Goal: Task Accomplishment & Management: Manage account settings

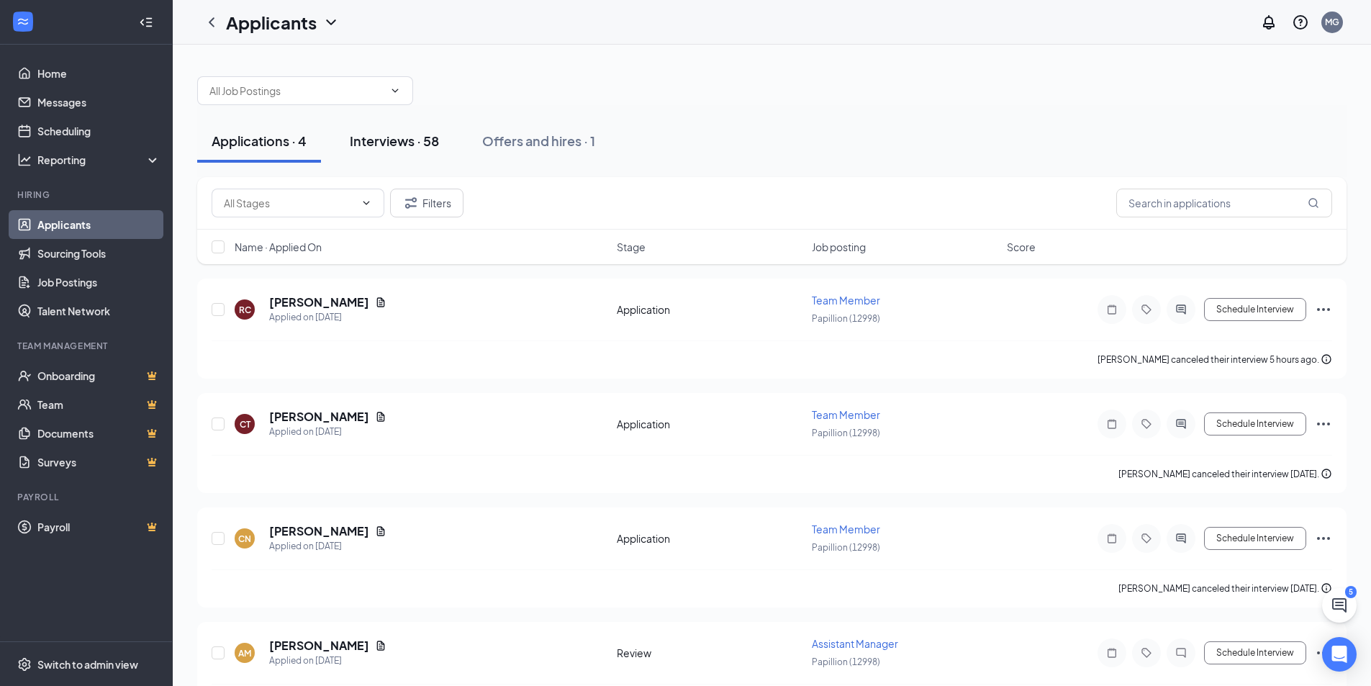
click at [385, 141] on div "Interviews · 58" at bounding box center [394, 141] width 89 height 18
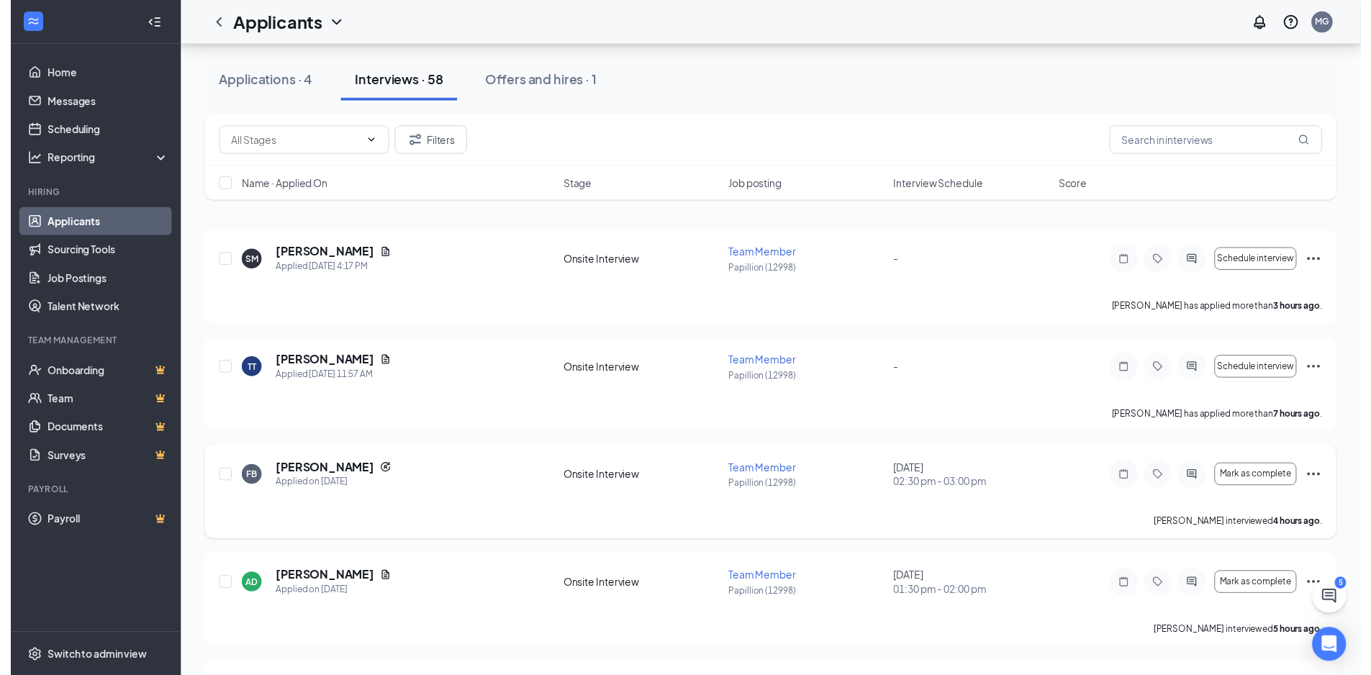
scroll to position [144, 0]
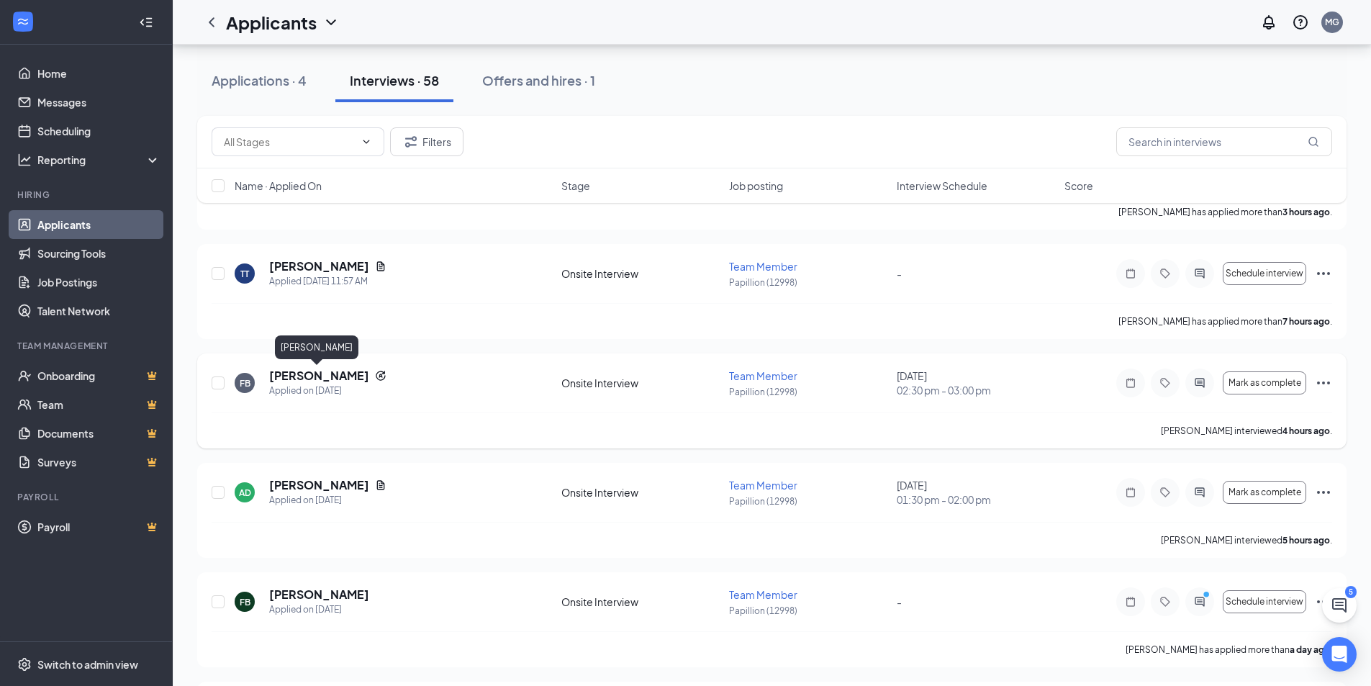
click at [297, 375] on h5 "[PERSON_NAME]" at bounding box center [319, 376] width 100 height 16
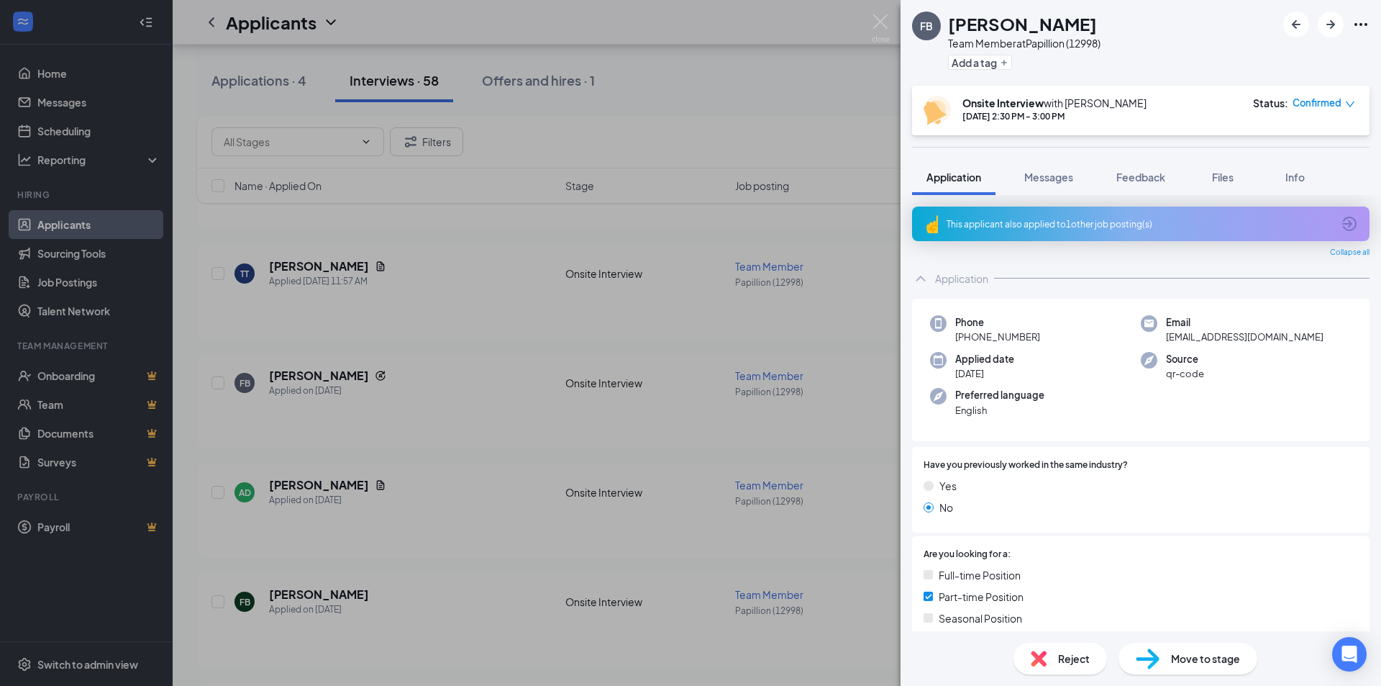
click at [397, 395] on div "FB [PERSON_NAME] Team Member at Papillion (12998) Add a tag Onsite Interview wi…" at bounding box center [690, 343] width 1381 height 686
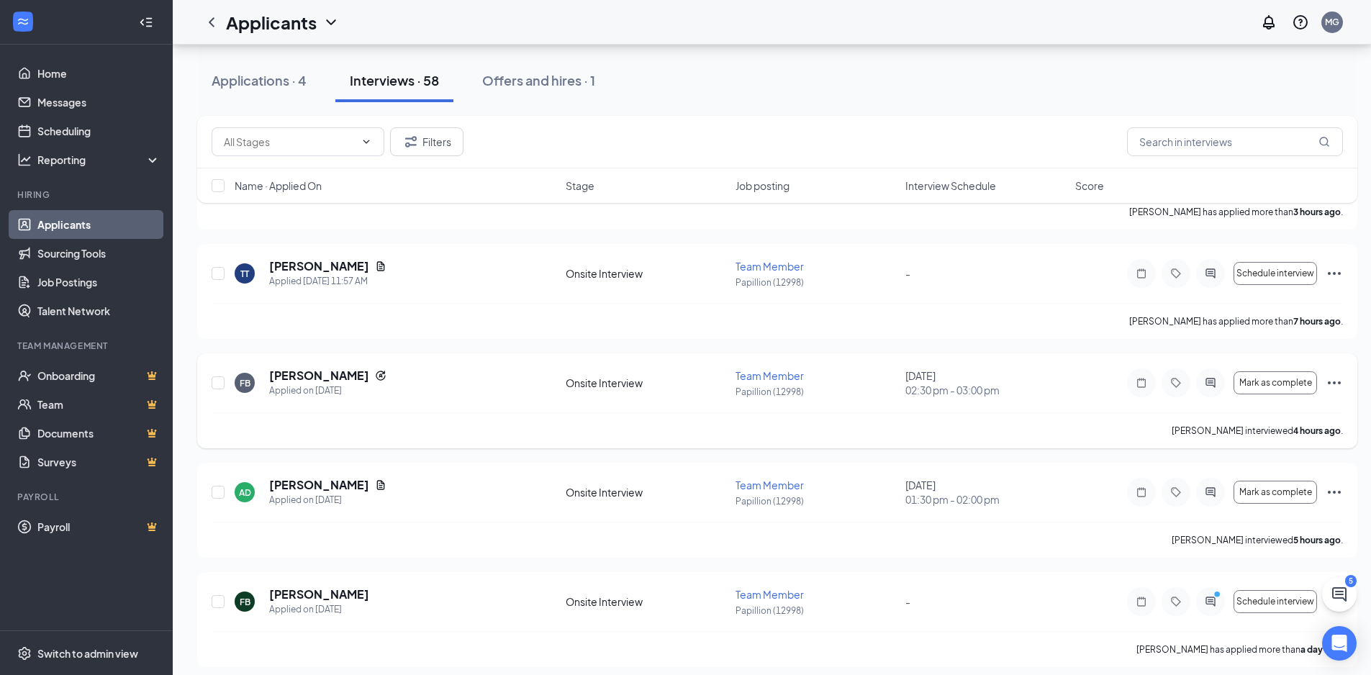
click at [795, 373] on span "Team Member" at bounding box center [769, 375] width 68 height 13
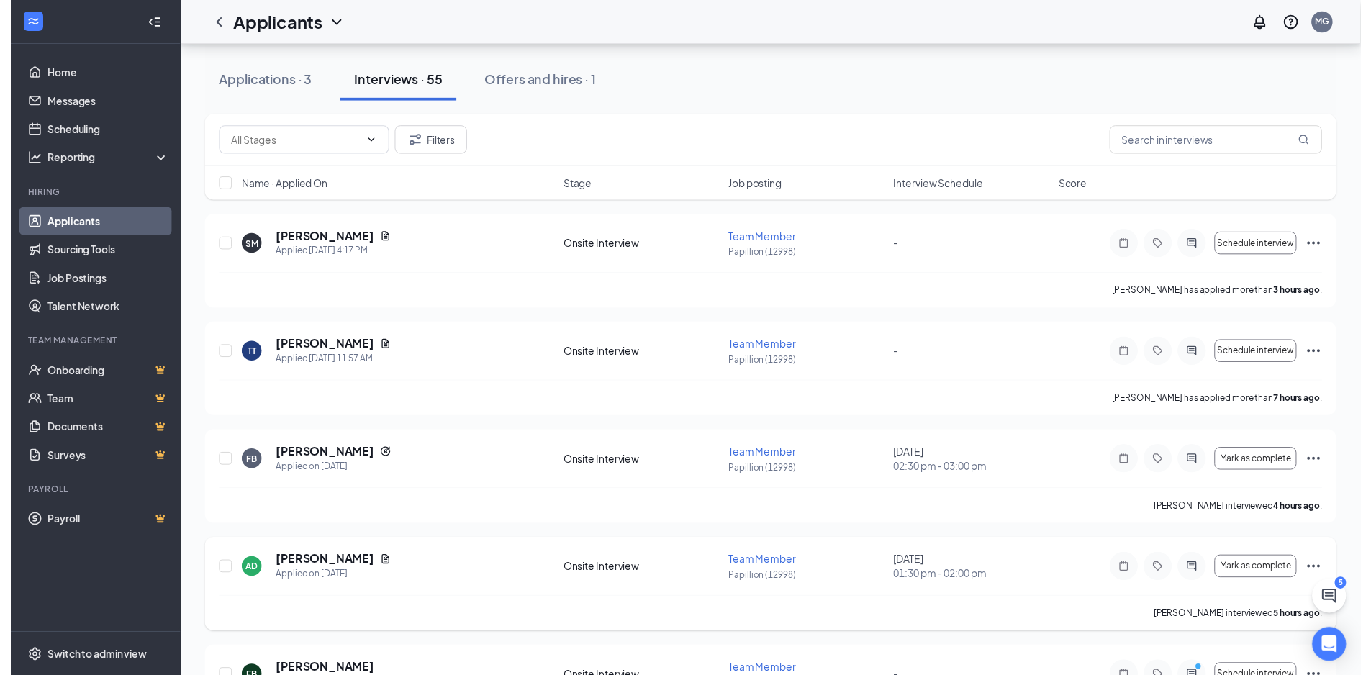
scroll to position [288, 0]
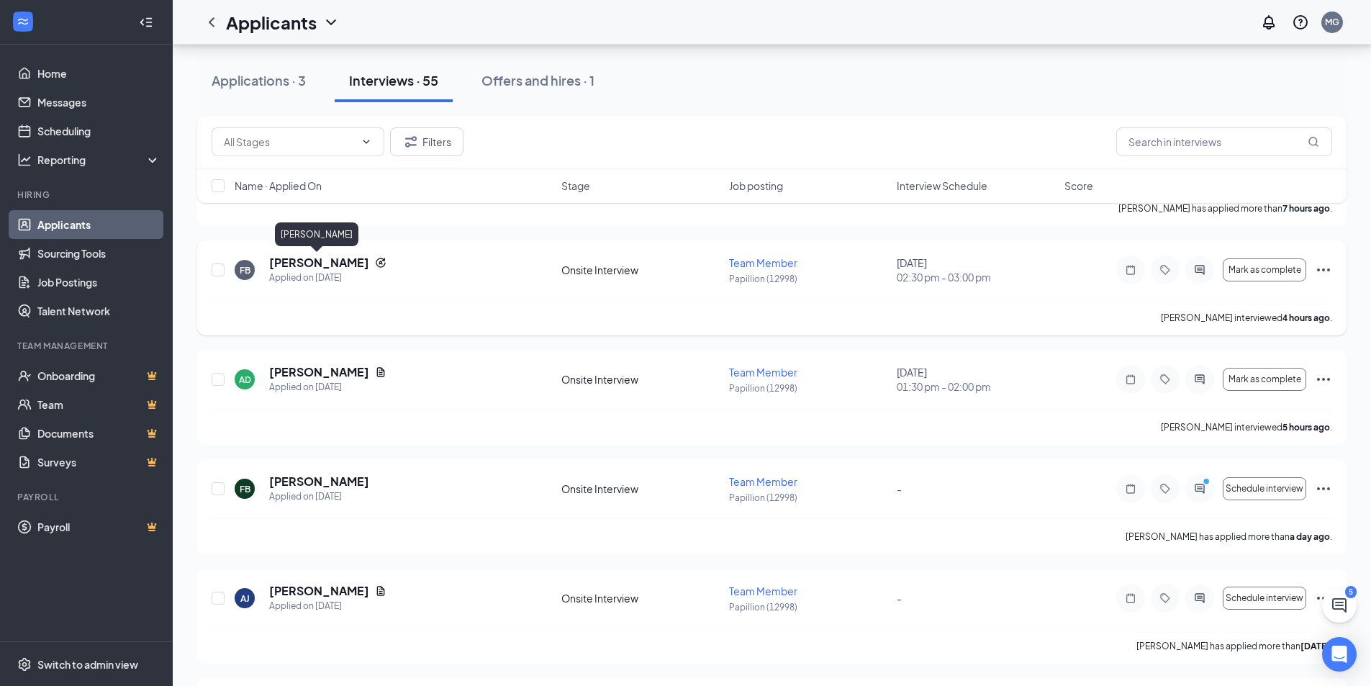
click at [309, 266] on h5 "[PERSON_NAME]" at bounding box center [319, 263] width 100 height 16
click at [327, 261] on h5 "[PERSON_NAME]" at bounding box center [319, 263] width 100 height 16
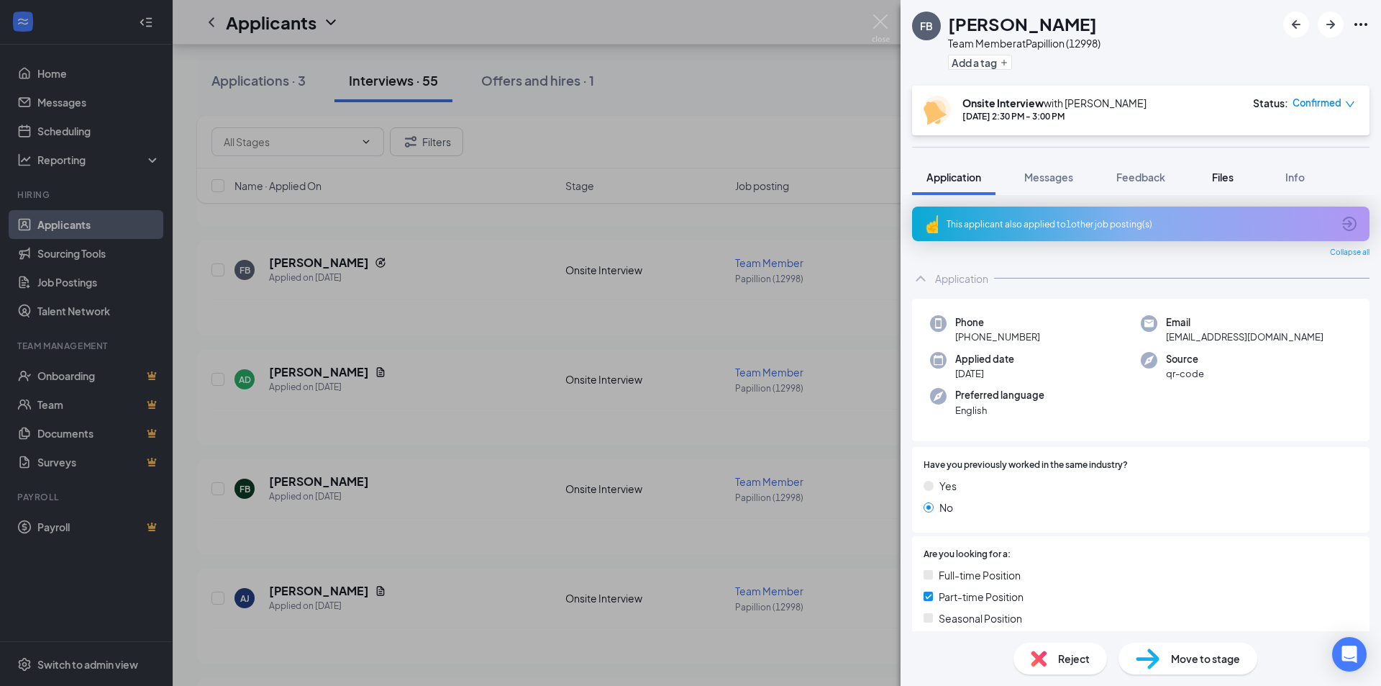
click at [1245, 178] on button "Files" at bounding box center [1223, 177] width 58 height 36
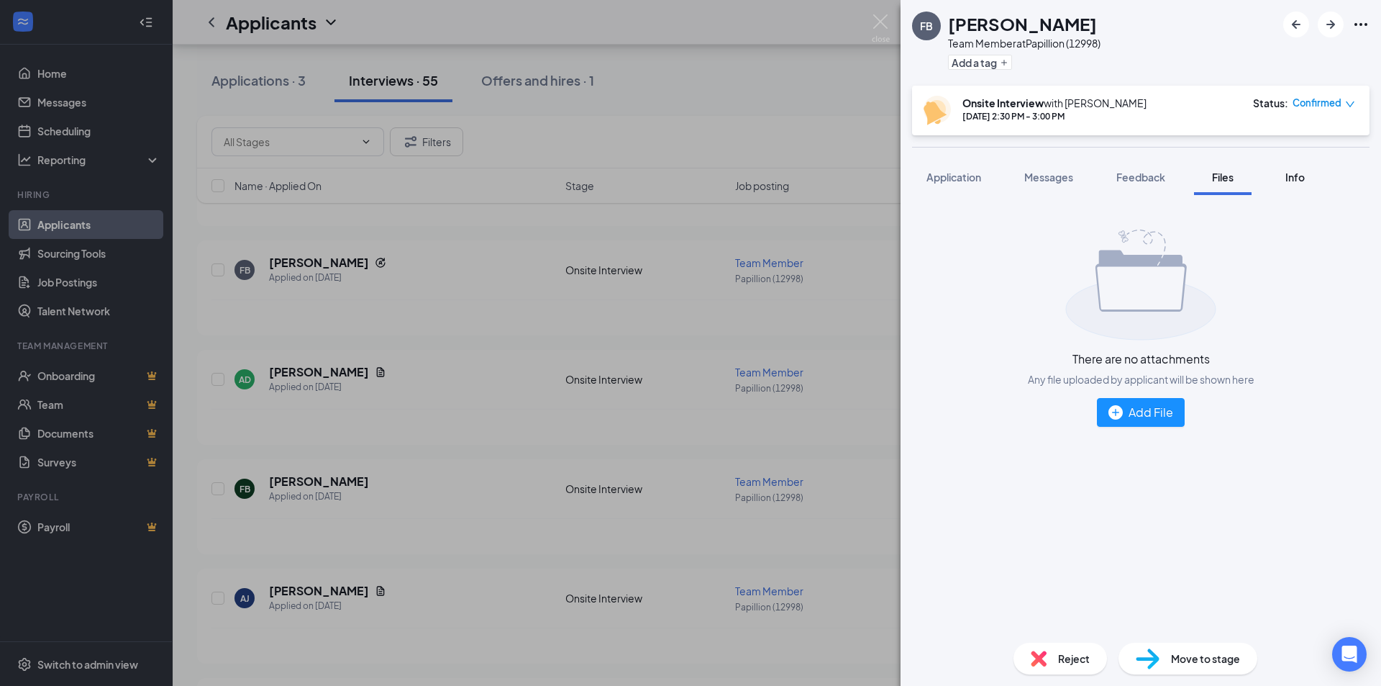
click at [1293, 181] on span "Info" at bounding box center [1295, 177] width 19 height 13
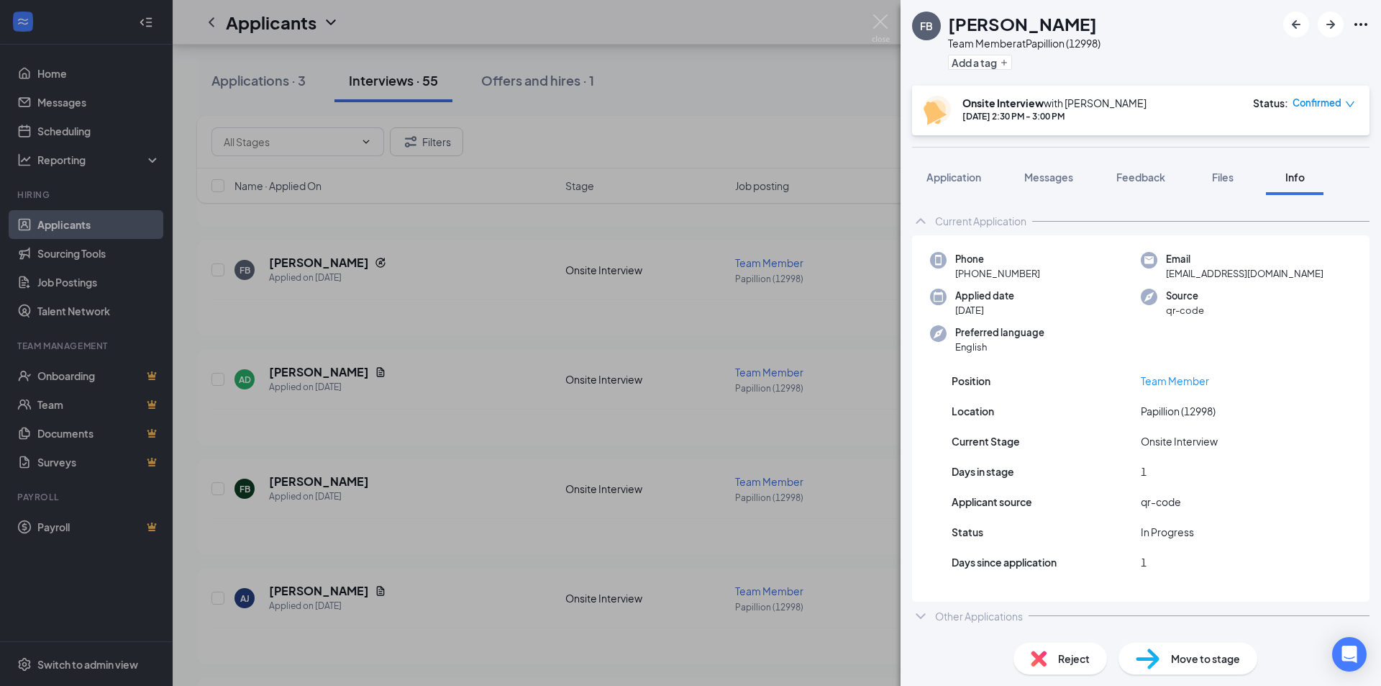
click at [776, 105] on div "FB [PERSON_NAME] Team Member at Papillion (12998) Add a tag Onsite Interview wi…" at bounding box center [690, 343] width 1381 height 686
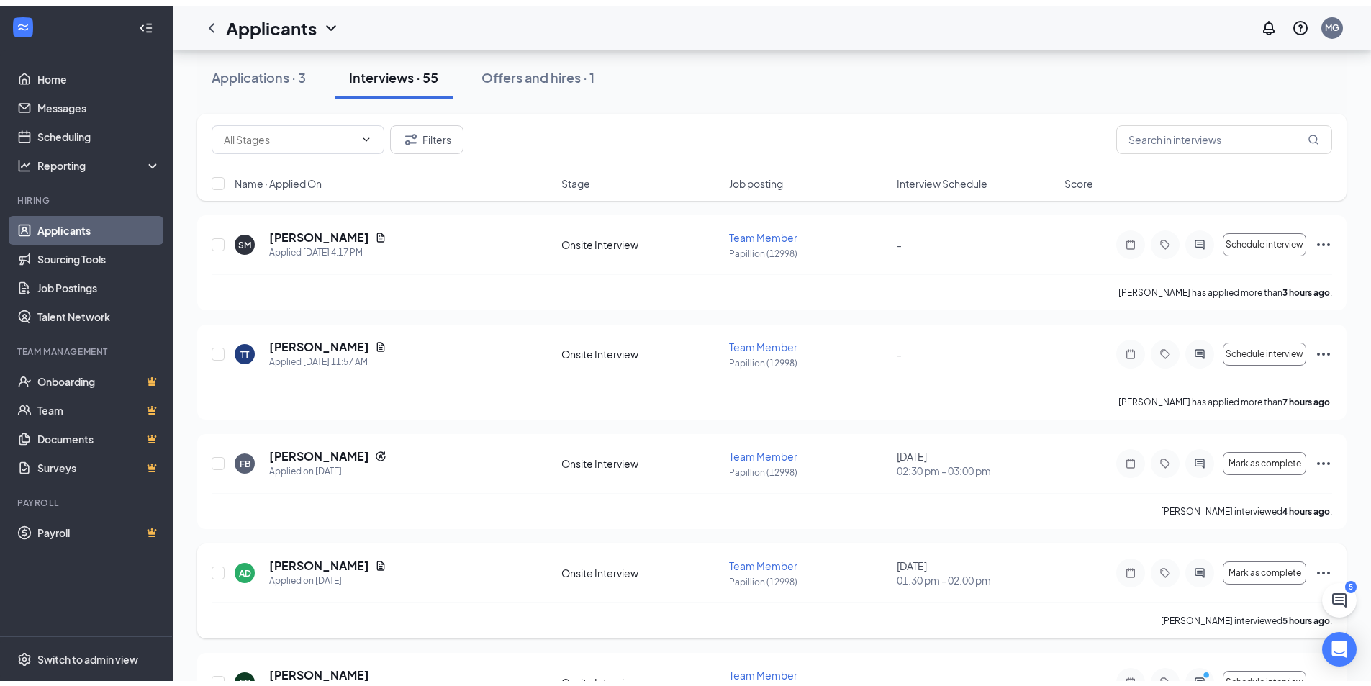
scroll to position [72, 0]
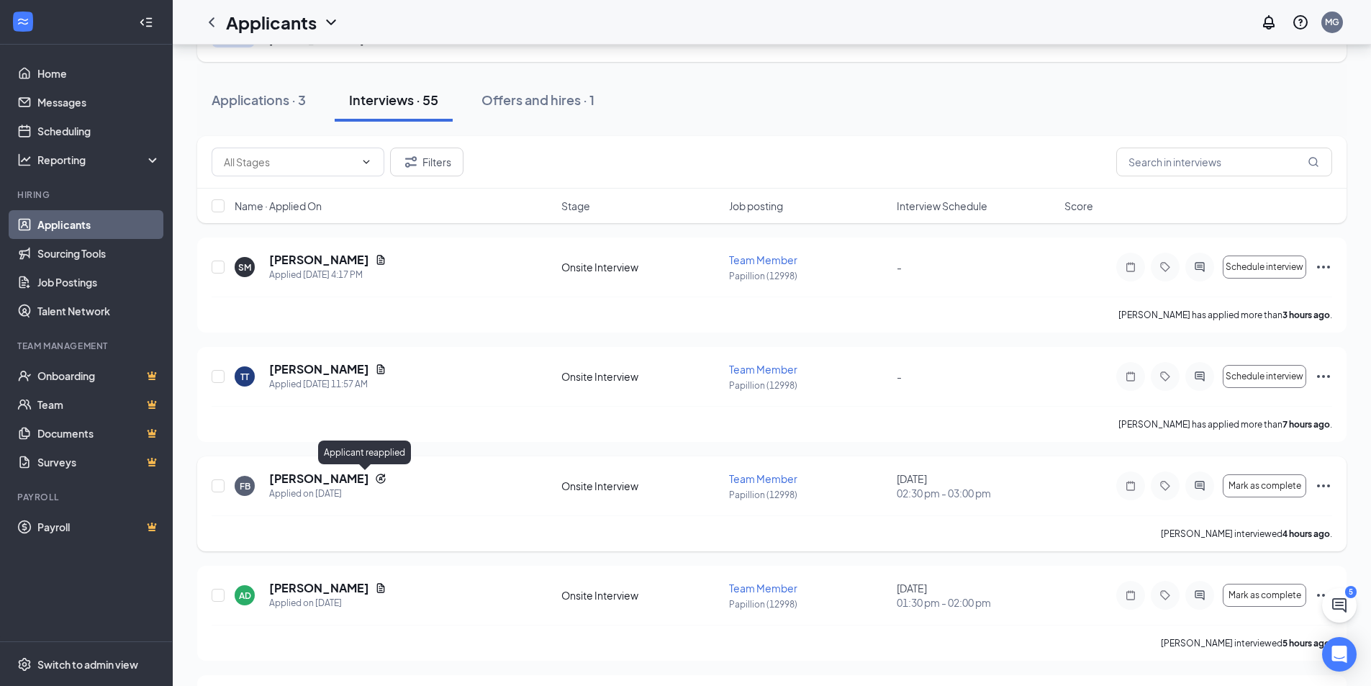
click at [375, 477] on icon "Reapply" at bounding box center [381, 479] width 12 height 12
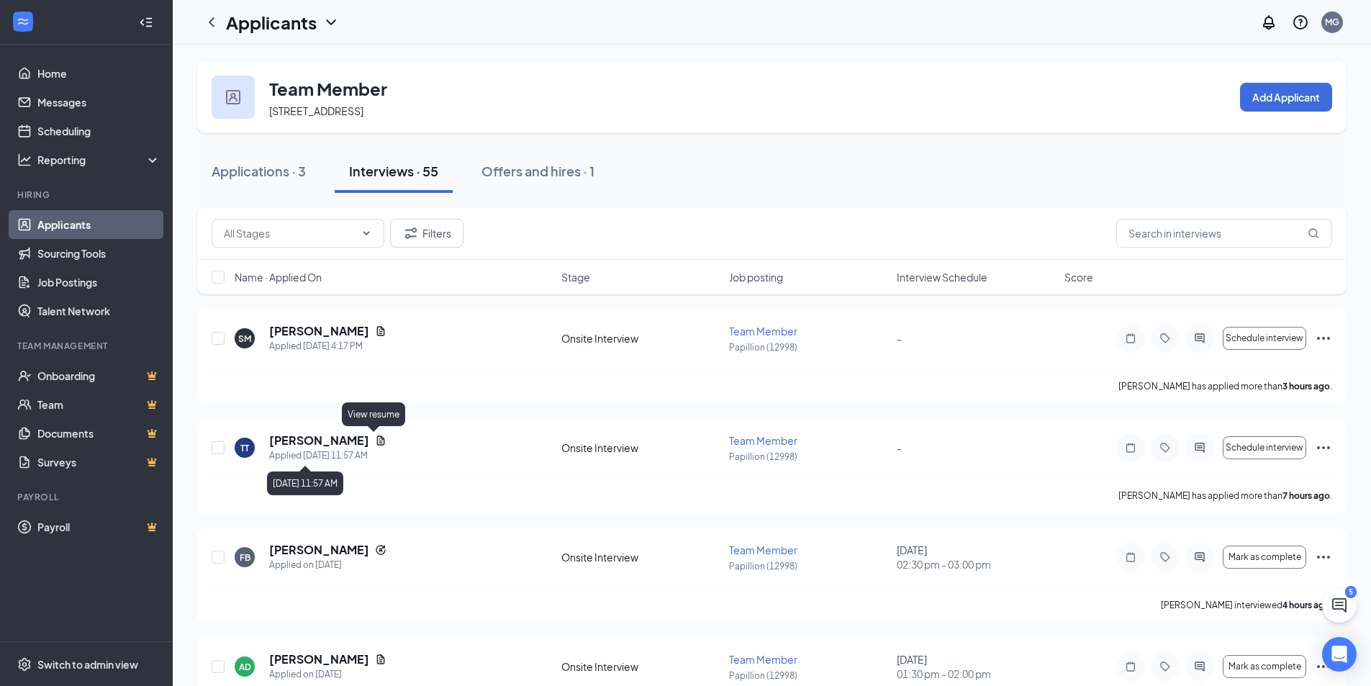
scroll to position [0, 0]
click at [266, 167] on div "Applications · 3" at bounding box center [259, 172] width 94 height 18
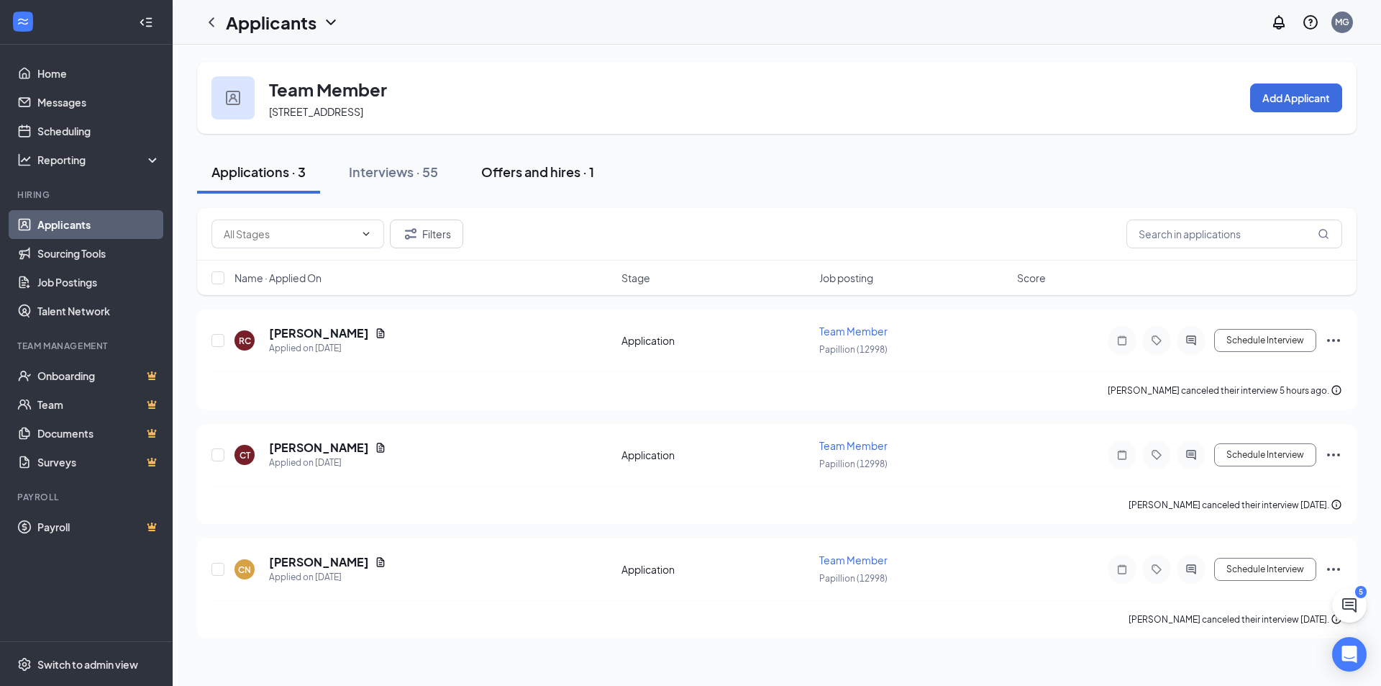
click at [510, 176] on div "Offers and hires · 1" at bounding box center [537, 172] width 113 height 18
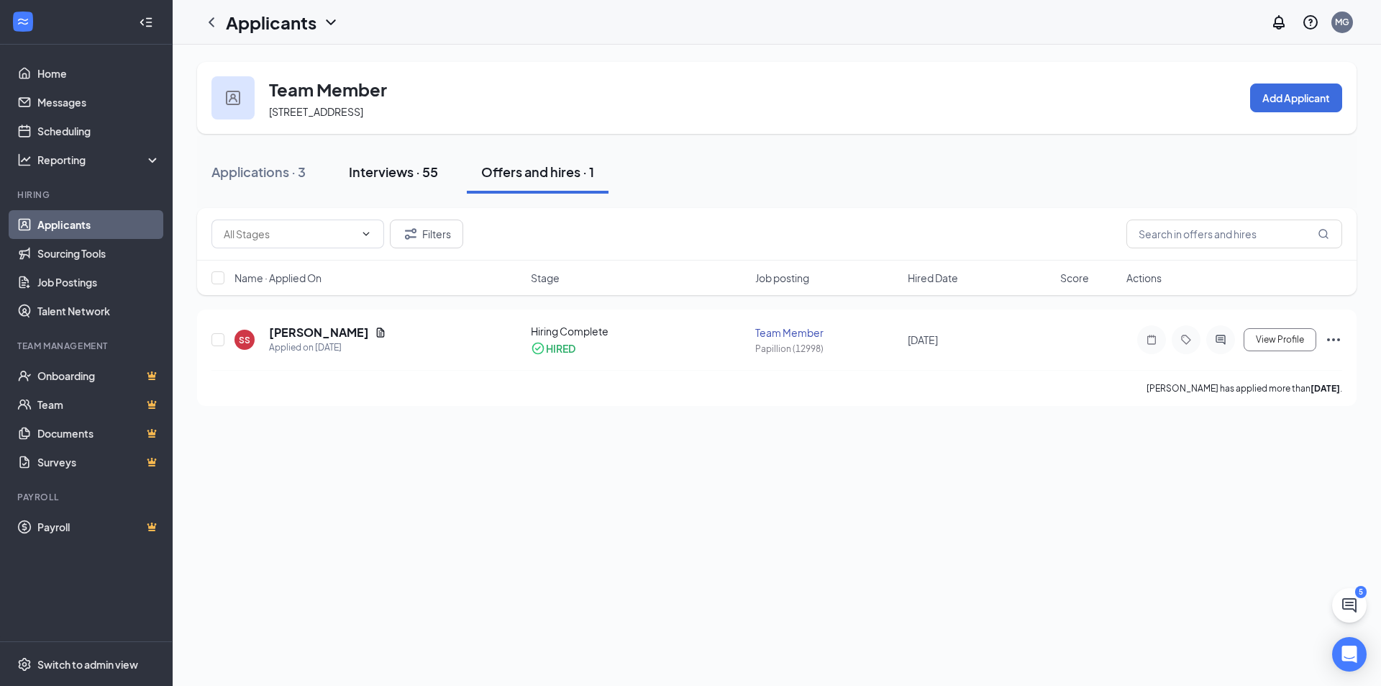
click at [365, 169] on div "Interviews · 55" at bounding box center [393, 172] width 89 height 18
